Goal: Information Seeking & Learning: Learn about a topic

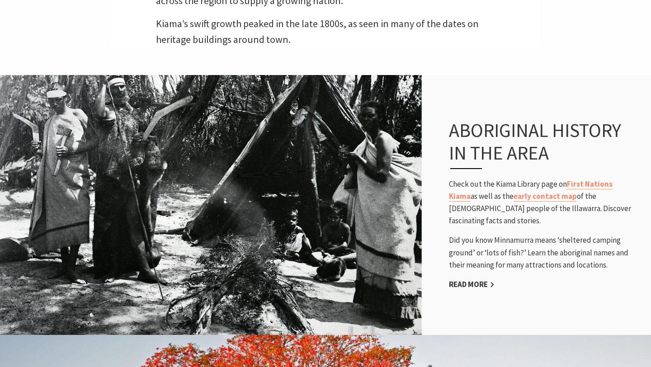
scroll to position [622, 0]
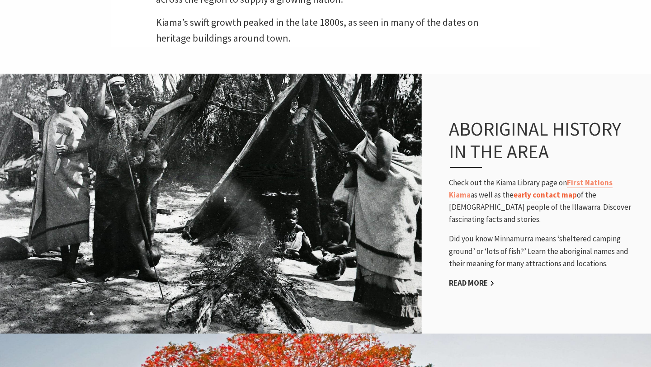
click at [545, 190] on link "early contact map" at bounding box center [545, 195] width 63 height 10
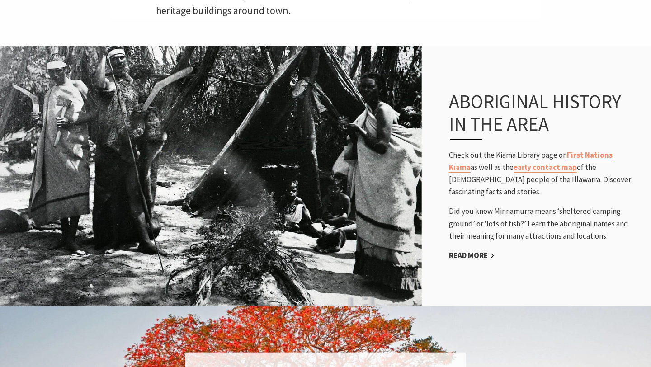
scroll to position [650, 0]
click at [611, 150] on link "First Nations Kiama" at bounding box center [531, 161] width 164 height 23
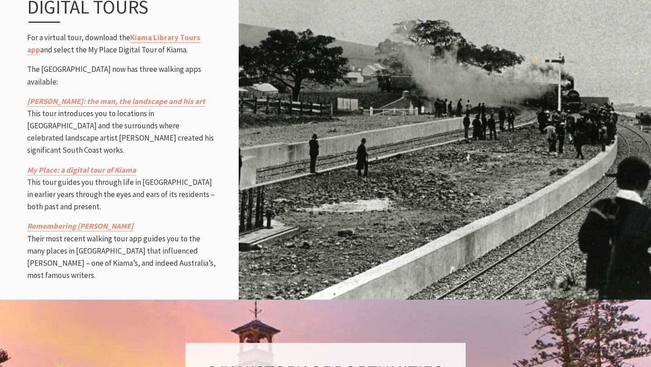
scroll to position [1233, 0]
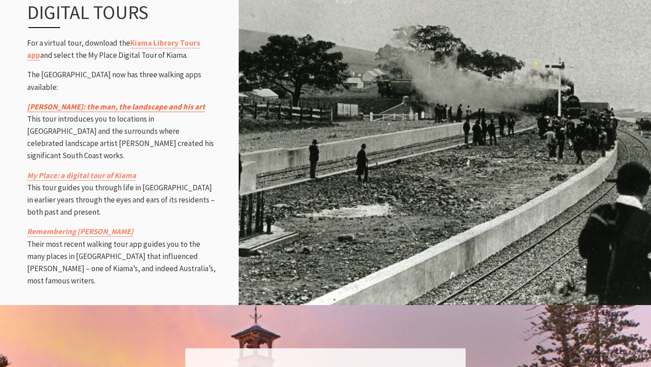
click at [146, 102] on link "Lloyd Rees: the man, the landscape and his art" at bounding box center [116, 107] width 178 height 10
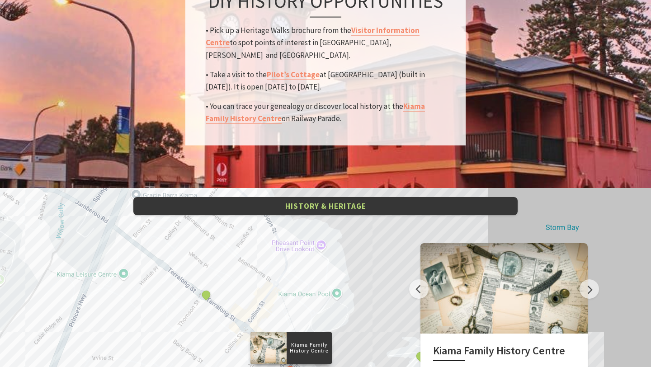
scroll to position [1557, 0]
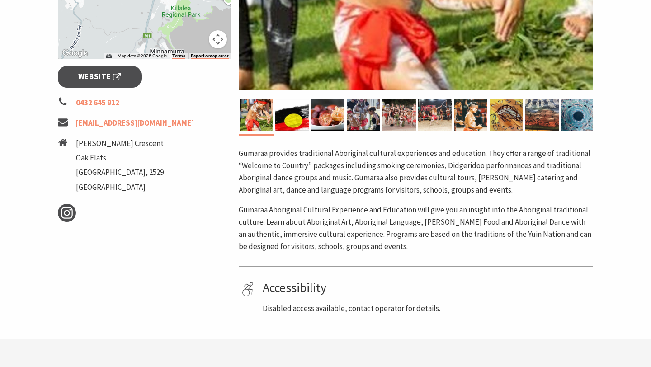
scroll to position [347, 0]
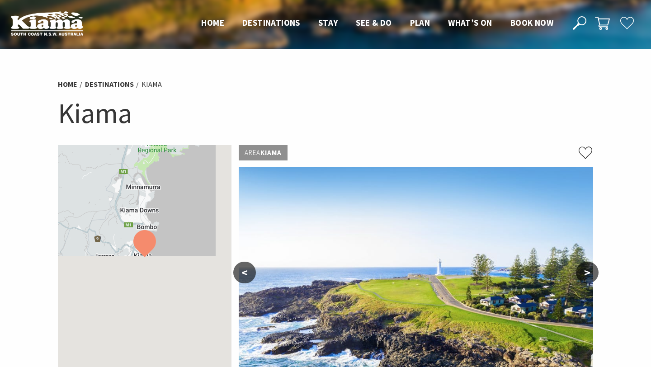
scroll to position [274, 0]
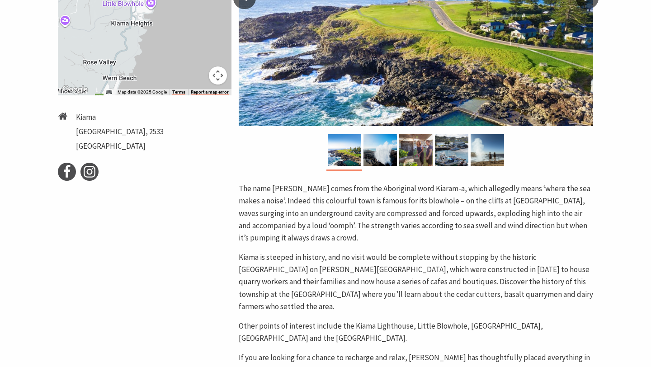
click at [561, 158] on div at bounding box center [416, 152] width 355 height 37
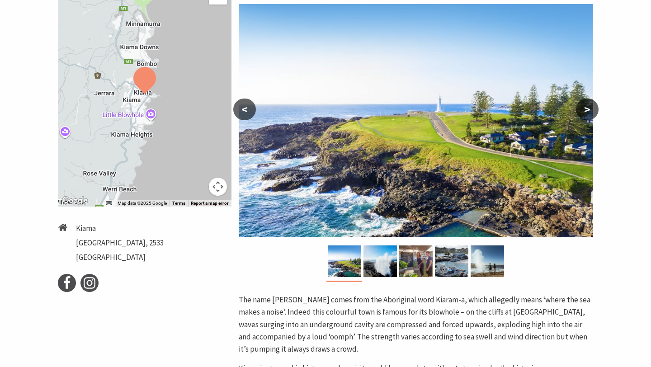
scroll to position [162, 0]
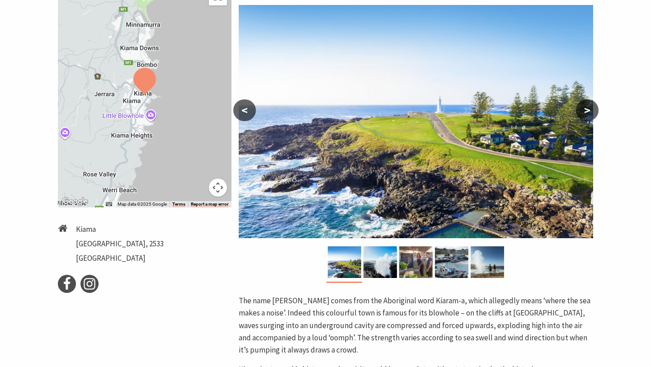
click at [587, 106] on button ">" at bounding box center [587, 110] width 23 height 22
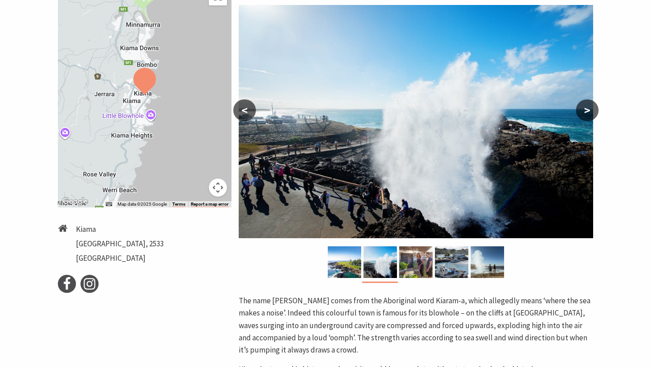
click at [588, 108] on button ">" at bounding box center [587, 110] width 23 height 22
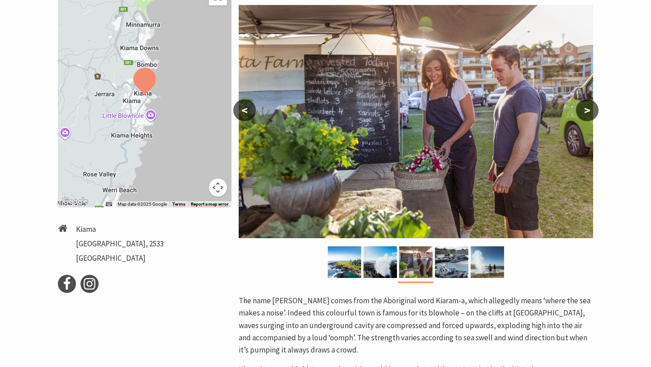
click at [591, 116] on button ">" at bounding box center [587, 110] width 23 height 22
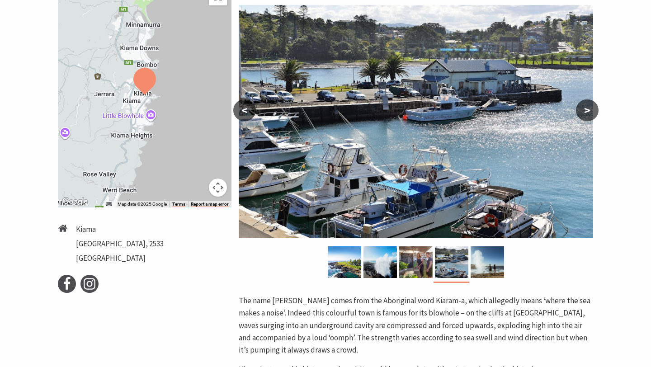
click at [591, 116] on button ">" at bounding box center [587, 110] width 23 height 22
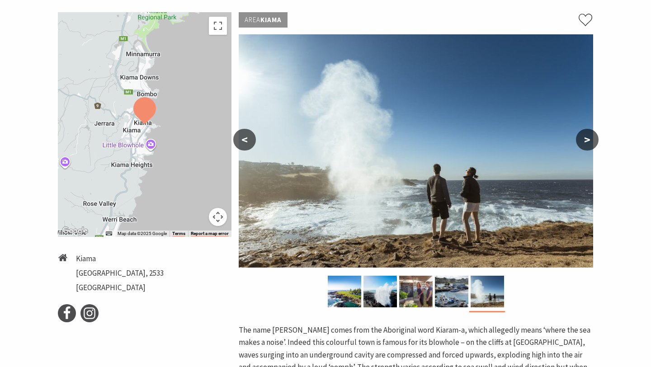
scroll to position [0, 0]
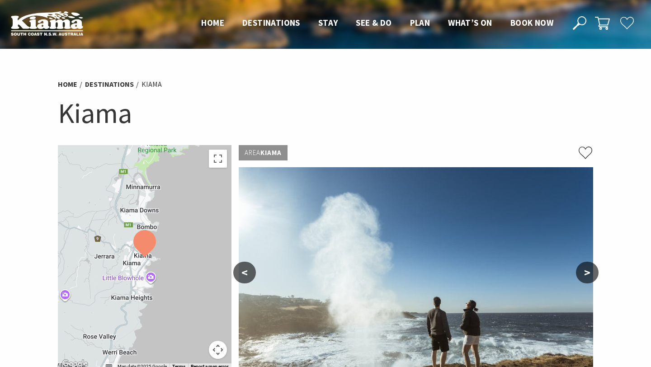
click at [194, 78] on ul "Home Destinations Kiama" at bounding box center [325, 84] width 535 height 12
